Goal: Task Accomplishment & Management: Use online tool/utility

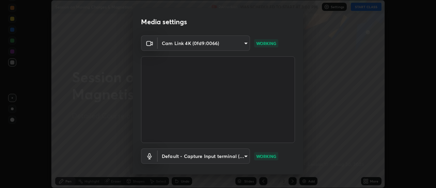
scroll to position [36, 0]
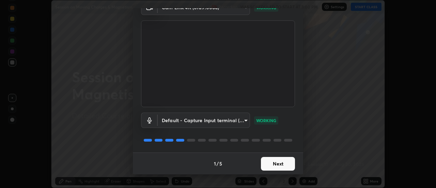
click at [274, 164] on button "Next" at bounding box center [278, 164] width 34 height 14
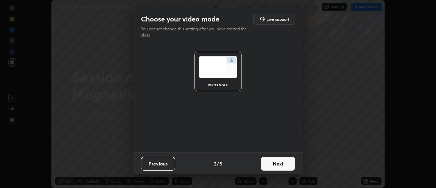
scroll to position [0, 0]
click at [276, 163] on button "Next" at bounding box center [278, 164] width 34 height 14
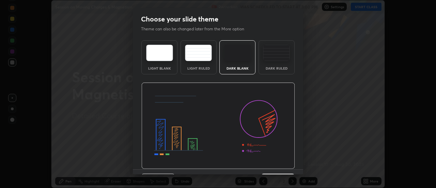
scroll to position [17, 0]
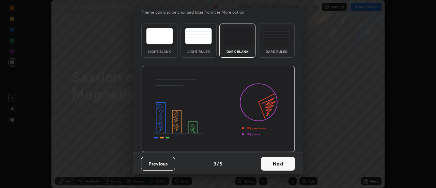
click at [278, 164] on button "Next" at bounding box center [278, 164] width 34 height 14
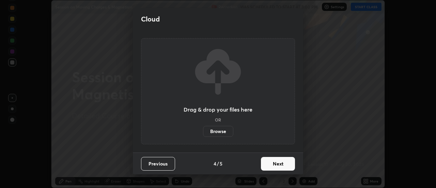
scroll to position [0, 0]
click at [266, 162] on button "Next" at bounding box center [278, 164] width 34 height 14
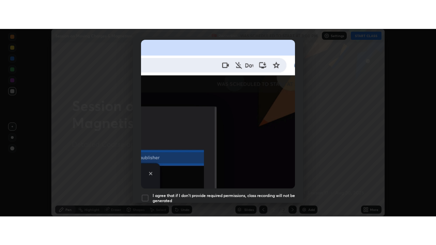
scroll to position [175, 0]
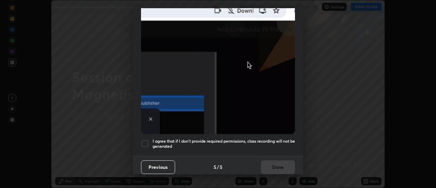
click at [144, 139] on div at bounding box center [145, 143] width 8 height 8
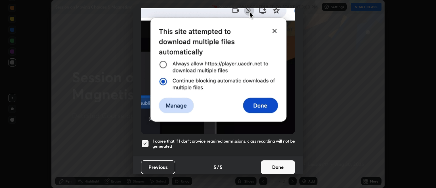
click at [269, 163] on button "Done" at bounding box center [278, 167] width 34 height 14
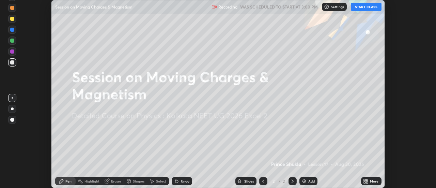
click at [366, 180] on icon at bounding box center [365, 180] width 5 height 5
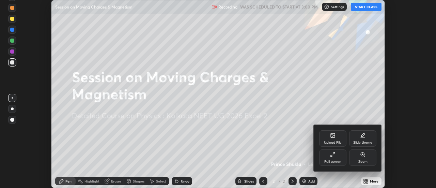
click at [333, 156] on icon at bounding box center [332, 154] width 5 height 5
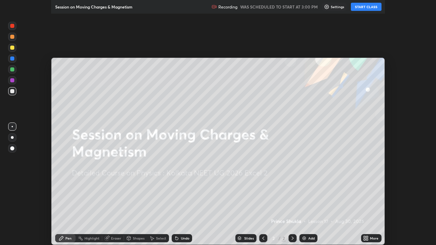
scroll to position [245, 436]
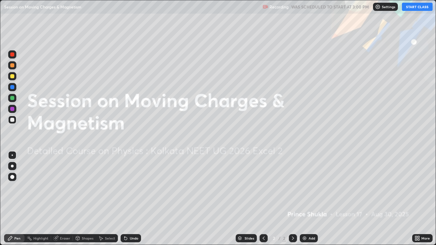
click at [417, 9] on button "START CLASS" at bounding box center [417, 7] width 31 height 8
click at [309, 187] on div "Add" at bounding box center [312, 238] width 6 height 3
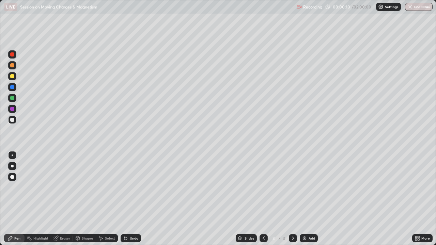
click at [14, 66] on div at bounding box center [12, 65] width 4 height 4
click at [132, 187] on div "Undo" at bounding box center [131, 238] width 20 height 8
click at [135, 187] on div "Undo" at bounding box center [131, 238] width 20 height 8
click at [309, 187] on div "Add" at bounding box center [312, 238] width 6 height 3
click at [13, 76] on div at bounding box center [12, 76] width 4 height 4
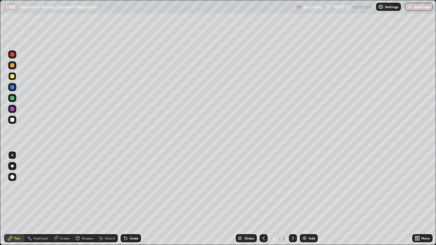
click at [15, 66] on div at bounding box center [12, 65] width 8 height 8
click at [14, 77] on div at bounding box center [12, 76] width 4 height 4
click at [12, 90] on div at bounding box center [12, 87] width 8 height 8
click at [15, 100] on div at bounding box center [12, 98] width 8 height 8
click at [131, 187] on div "Undo" at bounding box center [134, 238] width 9 height 3
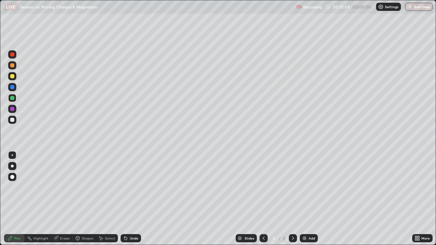
click at [133, 187] on div "Undo" at bounding box center [134, 238] width 9 height 3
click at [134, 187] on div "Undo" at bounding box center [134, 238] width 9 height 3
click at [311, 187] on div "Add" at bounding box center [312, 238] width 6 height 3
click at [130, 187] on div "Undo" at bounding box center [134, 238] width 9 height 3
click at [129, 187] on div "Undo" at bounding box center [131, 238] width 20 height 8
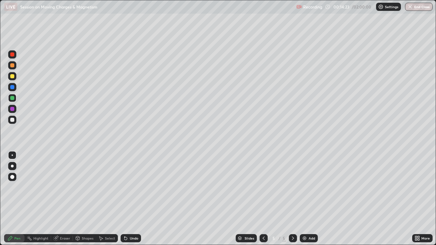
click at [130, 187] on div "Undo" at bounding box center [134, 238] width 9 height 3
click at [13, 77] on div at bounding box center [12, 76] width 4 height 4
click at [263, 187] on icon at bounding box center [263, 238] width 5 height 5
click at [292, 187] on icon at bounding box center [293, 238] width 2 height 3
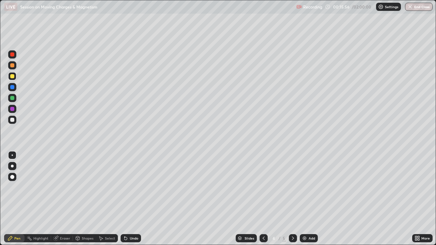
click at [293, 187] on icon at bounding box center [292, 238] width 5 height 5
click at [13, 65] on div at bounding box center [12, 65] width 4 height 4
click at [263, 187] on icon at bounding box center [263, 238] width 5 height 5
click at [305, 187] on img at bounding box center [304, 238] width 5 height 5
click at [14, 89] on div at bounding box center [12, 87] width 8 height 8
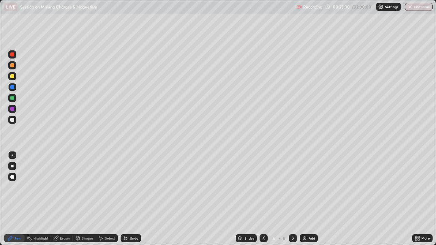
click at [14, 78] on div at bounding box center [12, 76] width 4 height 4
click at [130, 187] on div "Undo" at bounding box center [134, 238] width 9 height 3
click at [129, 187] on div "Undo" at bounding box center [131, 238] width 20 height 8
click at [12, 88] on div at bounding box center [12, 87] width 4 height 4
click at [130, 187] on div "Undo" at bounding box center [134, 238] width 9 height 3
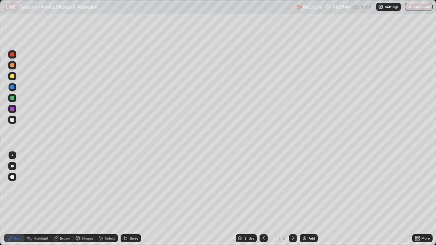
click at [12, 109] on div at bounding box center [12, 109] width 4 height 4
click at [310, 187] on div "Add" at bounding box center [312, 238] width 6 height 3
click at [12, 97] on div at bounding box center [12, 98] width 4 height 4
click at [14, 77] on div at bounding box center [12, 76] width 4 height 4
click at [13, 120] on div at bounding box center [12, 120] width 4 height 4
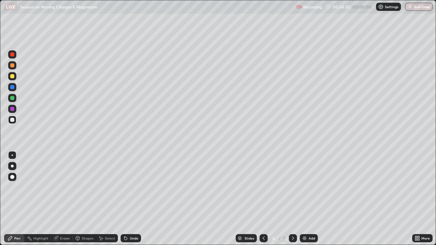
click at [12, 88] on div at bounding box center [12, 87] width 4 height 4
click at [133, 187] on div "Undo" at bounding box center [134, 238] width 9 height 3
click at [132, 187] on div "Undo" at bounding box center [134, 238] width 9 height 3
click at [133, 187] on div "Undo" at bounding box center [134, 238] width 9 height 3
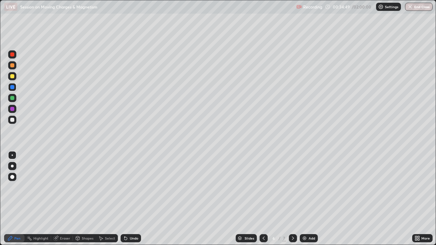
click at [133, 187] on div "Undo" at bounding box center [134, 238] width 9 height 3
click at [134, 187] on div "Undo" at bounding box center [131, 238] width 20 height 8
click at [136, 187] on div "Undo" at bounding box center [131, 238] width 20 height 8
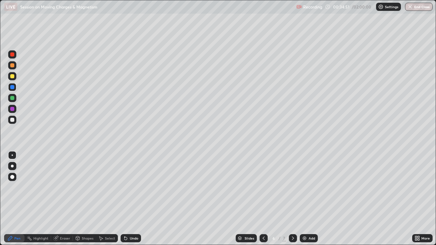
click at [133, 187] on div "Undo" at bounding box center [134, 238] width 9 height 3
click at [134, 187] on div "Undo" at bounding box center [134, 238] width 9 height 3
click at [134, 187] on div "Undo" at bounding box center [131, 238] width 20 height 8
click at [133, 187] on div "Undo" at bounding box center [134, 238] width 9 height 3
click at [11, 120] on div at bounding box center [12, 120] width 4 height 4
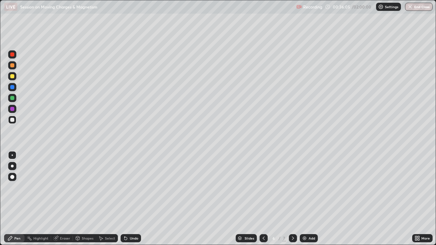
click at [133, 187] on div "Undo" at bounding box center [134, 238] width 9 height 3
click at [128, 187] on div "Undo" at bounding box center [131, 238] width 20 height 8
click at [132, 187] on div "Undo" at bounding box center [131, 238] width 20 height 8
click at [16, 111] on div at bounding box center [12, 109] width 8 height 8
click at [312, 187] on div "Add" at bounding box center [312, 238] width 6 height 3
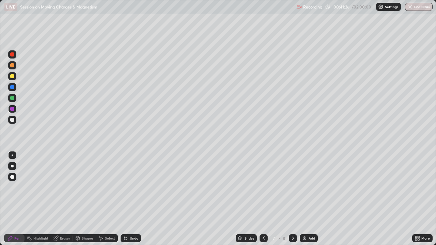
click at [15, 76] on div at bounding box center [12, 76] width 8 height 8
click at [263, 187] on icon at bounding box center [263, 238] width 5 height 5
click at [293, 187] on icon at bounding box center [293, 238] width 2 height 3
click at [127, 187] on div "Undo" at bounding box center [131, 238] width 20 height 8
click at [132, 187] on div "Undo" at bounding box center [134, 238] width 9 height 3
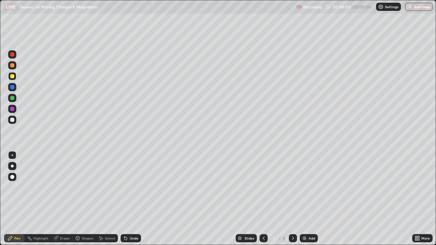
click at [127, 187] on div "Undo" at bounding box center [131, 238] width 20 height 8
click at [312, 187] on div "Add" at bounding box center [312, 238] width 6 height 3
click at [128, 187] on div "Undo" at bounding box center [131, 238] width 20 height 8
click at [127, 187] on div "Undo" at bounding box center [131, 238] width 20 height 8
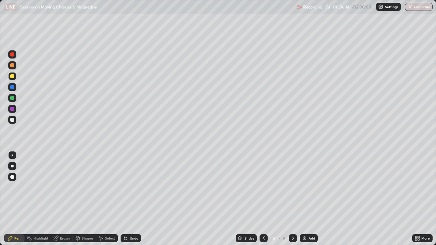
click at [127, 187] on icon at bounding box center [125, 238] width 5 height 5
click at [131, 187] on div "Undo" at bounding box center [134, 238] width 9 height 3
click at [130, 187] on div "Undo" at bounding box center [134, 238] width 9 height 3
click at [128, 187] on div "Undo" at bounding box center [131, 238] width 20 height 8
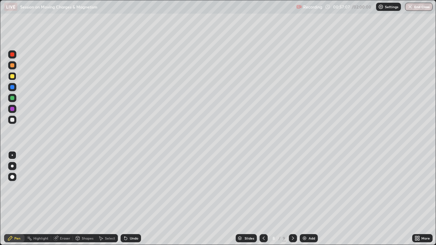
click at [127, 187] on icon at bounding box center [125, 238] width 5 height 5
click at [125, 187] on icon at bounding box center [125, 238] width 3 height 3
click at [311, 187] on div "Add" at bounding box center [312, 238] width 6 height 3
click at [130, 187] on div "Undo" at bounding box center [134, 238] width 9 height 3
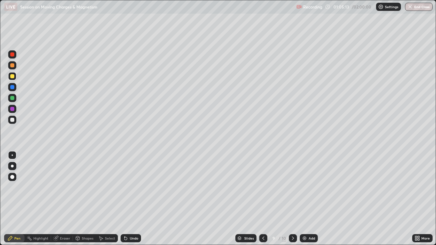
click at [262, 187] on icon at bounding box center [263, 238] width 5 height 5
click at [293, 187] on icon at bounding box center [292, 238] width 5 height 5
click at [12, 88] on div at bounding box center [12, 87] width 4 height 4
click at [135, 187] on div "Undo" at bounding box center [134, 238] width 9 height 3
click at [13, 98] on div at bounding box center [12, 98] width 4 height 4
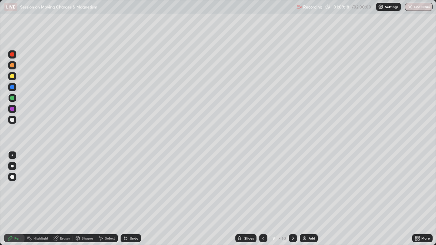
click at [130, 187] on div "Undo" at bounding box center [134, 238] width 9 height 3
click at [134, 187] on div "Undo" at bounding box center [134, 238] width 9 height 3
click at [136, 187] on div "Undo" at bounding box center [131, 238] width 20 height 8
click at [136, 187] on div "Undo" at bounding box center [134, 238] width 9 height 3
click at [138, 187] on div "Undo" at bounding box center [131, 238] width 20 height 8
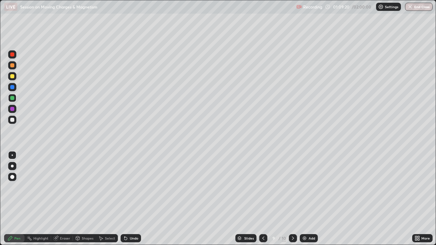
click at [139, 187] on div "Undo" at bounding box center [131, 238] width 20 height 8
click at [140, 187] on div "Undo" at bounding box center [131, 238] width 20 height 8
click at [132, 187] on div "Undo" at bounding box center [131, 238] width 20 height 8
click at [132, 187] on div "Undo" at bounding box center [134, 238] width 9 height 3
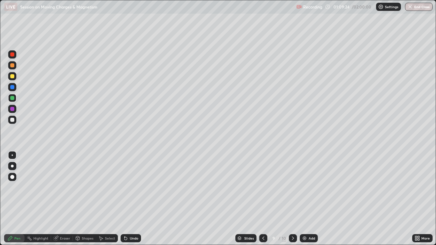
click at [134, 187] on div "Undo" at bounding box center [134, 238] width 9 height 3
click at [135, 187] on div "Undo" at bounding box center [134, 238] width 9 height 3
click at [136, 187] on div "Undo" at bounding box center [134, 238] width 9 height 3
click at [13, 121] on div at bounding box center [12, 120] width 4 height 4
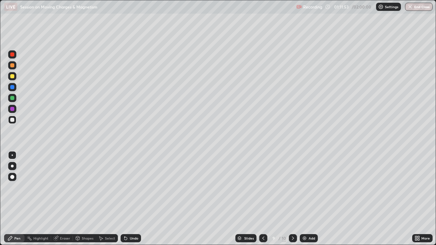
click at [13, 109] on div at bounding box center [12, 109] width 4 height 4
click at [66, 187] on div "Eraser" at bounding box center [65, 238] width 10 height 3
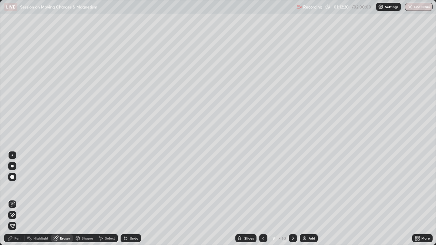
click at [17, 187] on div "Pen" at bounding box center [17, 238] width 6 height 3
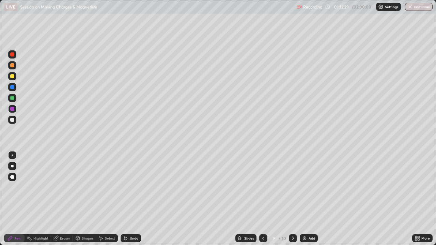
click at [89, 187] on div "Shapes" at bounding box center [88, 238] width 12 height 3
click at [68, 187] on div "Eraser" at bounding box center [65, 238] width 10 height 3
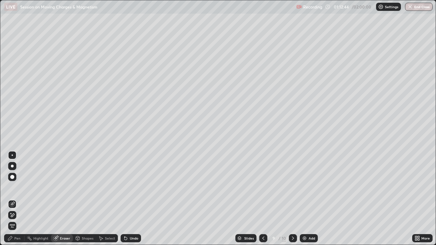
click at [15, 187] on div "Pen" at bounding box center [17, 238] width 6 height 3
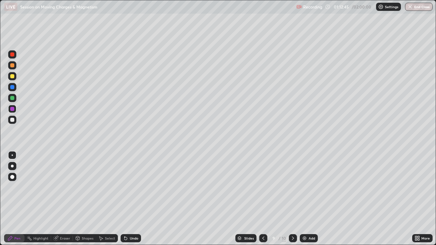
click at [17, 187] on div "Pen" at bounding box center [14, 238] width 20 height 8
click at [62, 187] on div "Eraser" at bounding box center [65, 238] width 10 height 3
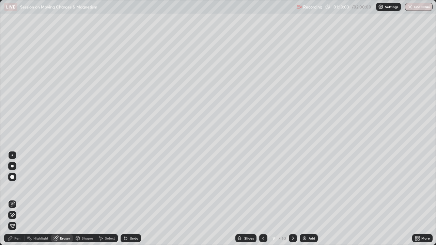
click at [307, 187] on div "Add" at bounding box center [309, 238] width 18 height 8
click at [13, 187] on icon at bounding box center [9, 238] width 5 height 5
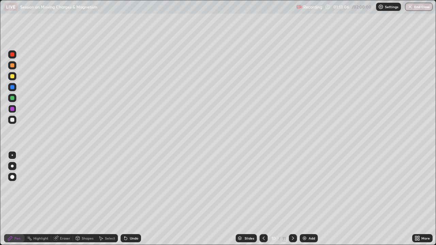
click at [13, 187] on icon at bounding box center [9, 238] width 5 height 5
click at [15, 187] on div "Pen" at bounding box center [17, 238] width 6 height 3
click at [15, 96] on div at bounding box center [12, 98] width 8 height 8
click at [12, 77] on div at bounding box center [12, 76] width 4 height 4
click at [128, 187] on div "Undo" at bounding box center [131, 238] width 20 height 8
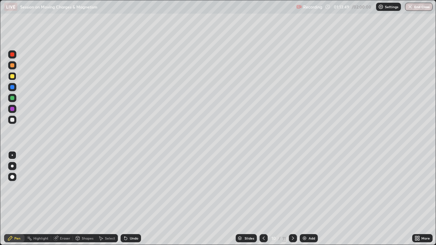
click at [127, 187] on icon at bounding box center [125, 238] width 5 height 5
click at [13, 111] on div at bounding box center [12, 109] width 4 height 4
click at [14, 67] on div at bounding box center [12, 65] width 4 height 4
click at [125, 187] on icon at bounding box center [125, 238] width 3 height 3
click at [263, 187] on icon at bounding box center [264, 238] width 2 height 3
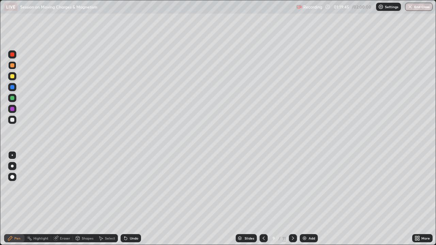
click at [293, 187] on icon at bounding box center [292, 238] width 5 height 5
click at [263, 187] on icon at bounding box center [263, 238] width 5 height 5
click at [262, 187] on icon at bounding box center [263, 238] width 5 height 5
click at [263, 187] on icon at bounding box center [263, 238] width 5 height 5
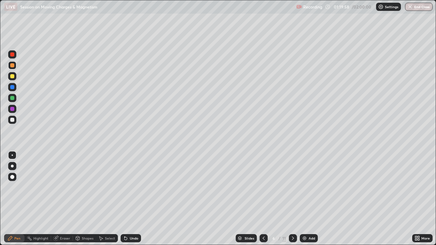
click at [292, 187] on icon at bounding box center [292, 238] width 5 height 5
click at [14, 109] on div at bounding box center [12, 109] width 4 height 4
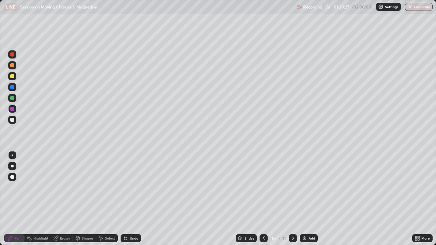
click at [14, 64] on div at bounding box center [12, 65] width 4 height 4
click at [110, 12] on div "LIVE Session on Moving Charges & Magnetism" at bounding box center [149, 7] width 290 height 14
click at [12, 78] on div at bounding box center [12, 76] width 4 height 4
click at [14, 88] on div at bounding box center [12, 87] width 4 height 4
click at [303, 187] on img at bounding box center [304, 238] width 5 height 5
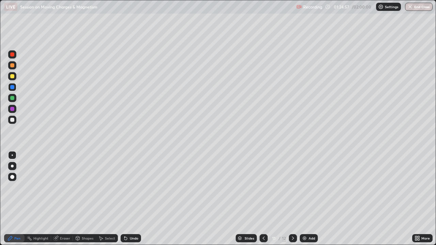
click at [13, 66] on div at bounding box center [12, 65] width 4 height 4
click at [12, 54] on div at bounding box center [12, 54] width 4 height 4
click at [63, 187] on div "Eraser" at bounding box center [65, 238] width 10 height 3
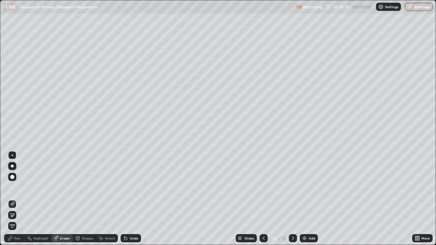
click at [14, 187] on div "Pen" at bounding box center [14, 238] width 20 height 8
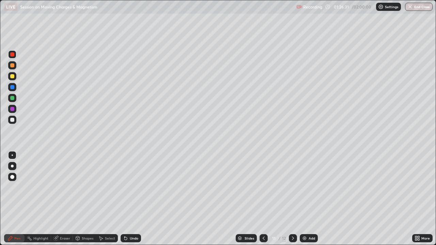
click at [13, 187] on div "Pen" at bounding box center [14, 238] width 20 height 8
click at [14, 88] on div at bounding box center [12, 87] width 4 height 4
click at [12, 77] on div at bounding box center [12, 76] width 4 height 4
click at [13, 55] on div at bounding box center [12, 54] width 4 height 4
click at [12, 89] on div at bounding box center [12, 87] width 4 height 4
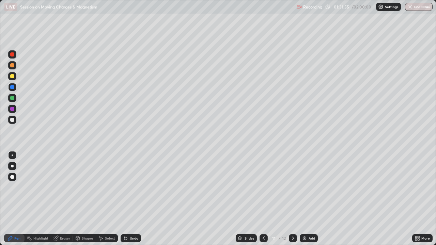
click at [131, 187] on div "Undo" at bounding box center [134, 238] width 9 height 3
click at [13, 76] on div at bounding box center [12, 76] width 4 height 4
click at [14, 110] on div at bounding box center [12, 109] width 4 height 4
click at [13, 65] on div at bounding box center [12, 65] width 4 height 4
click at [263, 187] on icon at bounding box center [264, 238] width 2 height 3
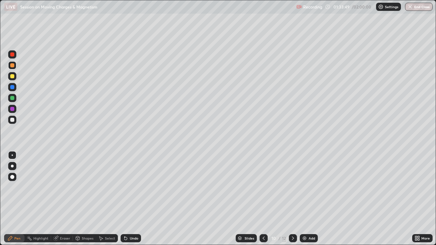
click at [293, 187] on icon at bounding box center [292, 238] width 5 height 5
click at [127, 187] on icon at bounding box center [125, 238] width 5 height 5
click at [311, 187] on div "Add" at bounding box center [309, 238] width 18 height 8
click at [13, 78] on div at bounding box center [12, 76] width 4 height 4
click at [261, 187] on div at bounding box center [264, 238] width 8 height 8
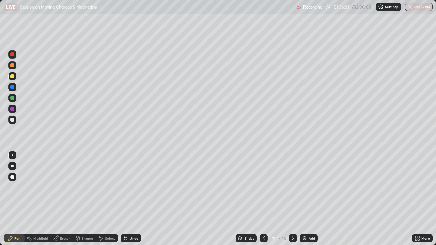
click at [293, 187] on icon at bounding box center [292, 238] width 5 height 5
click at [12, 77] on div at bounding box center [12, 76] width 4 height 4
click at [13, 65] on div at bounding box center [12, 65] width 4 height 4
click at [13, 78] on div at bounding box center [12, 76] width 4 height 4
click at [262, 187] on icon at bounding box center [263, 238] width 5 height 5
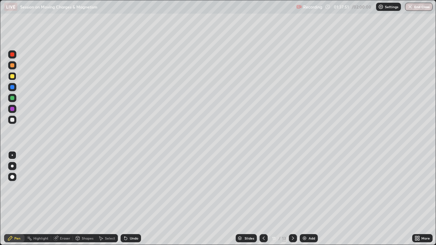
click at [293, 187] on icon at bounding box center [293, 238] width 2 height 3
click at [14, 110] on div at bounding box center [12, 109] width 4 height 4
click at [413, 7] on button "End Class" at bounding box center [419, 7] width 28 height 8
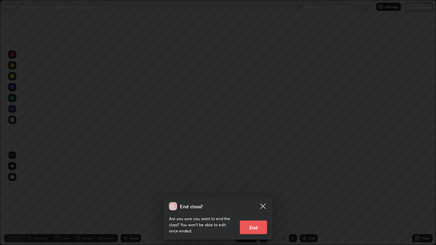
click at [255, 187] on button "End" at bounding box center [253, 228] width 27 height 14
